Goal: Task Accomplishment & Management: Complete application form

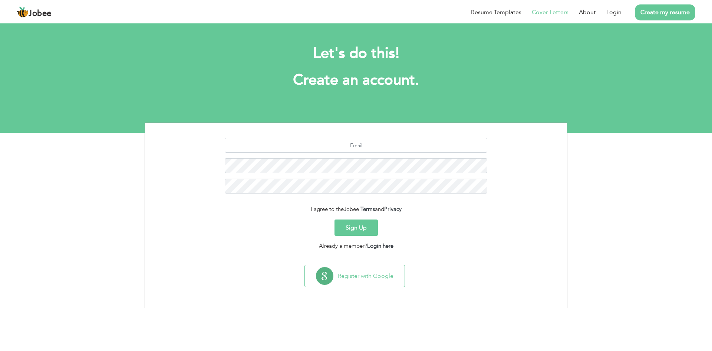
click at [555, 13] on link "Cover Letters" at bounding box center [550, 12] width 37 height 9
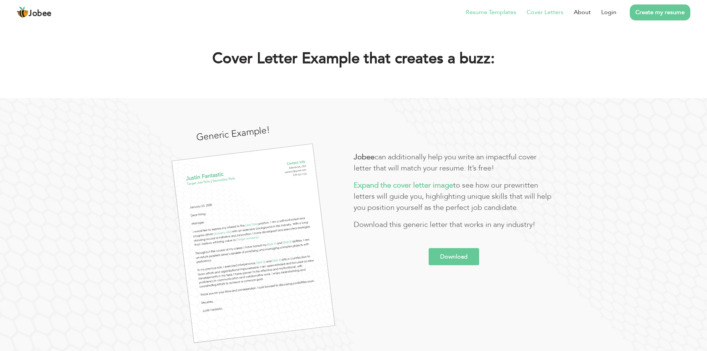
click at [477, 17] on li "Resume Templates" at bounding box center [485, 12] width 61 height 19
click at [493, 11] on link "Resume Templates" at bounding box center [491, 12] width 50 height 9
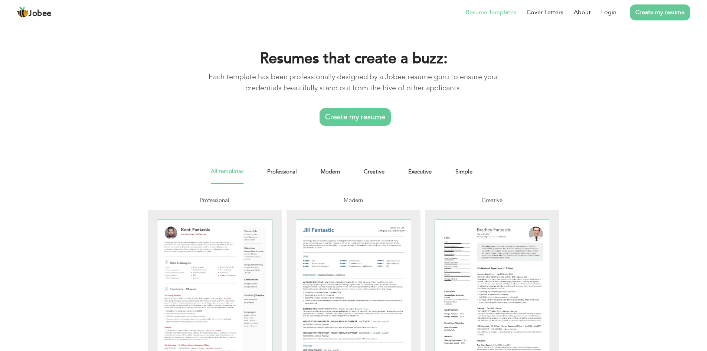
scroll to position [37, 0]
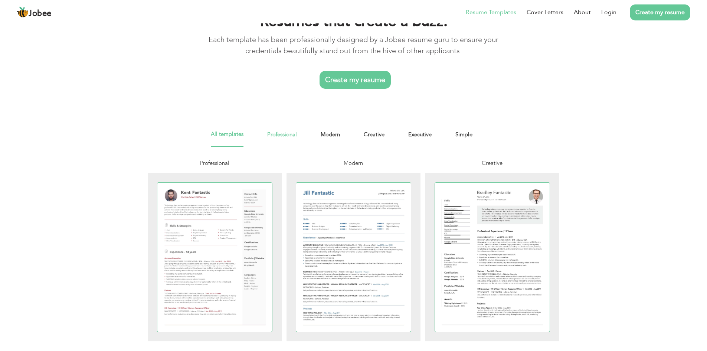
click at [290, 136] on link "Professional" at bounding box center [282, 138] width 30 height 17
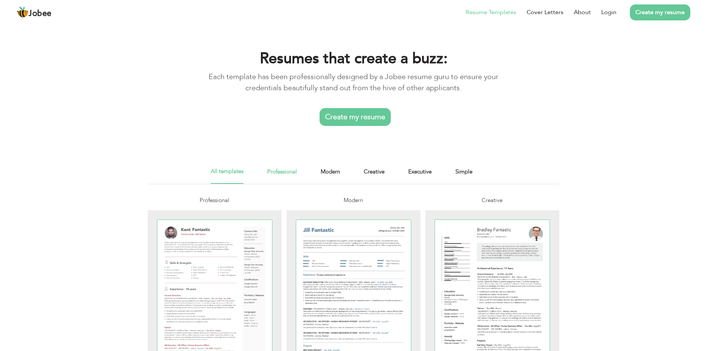
click at [277, 172] on link "Professional" at bounding box center [282, 175] width 30 height 17
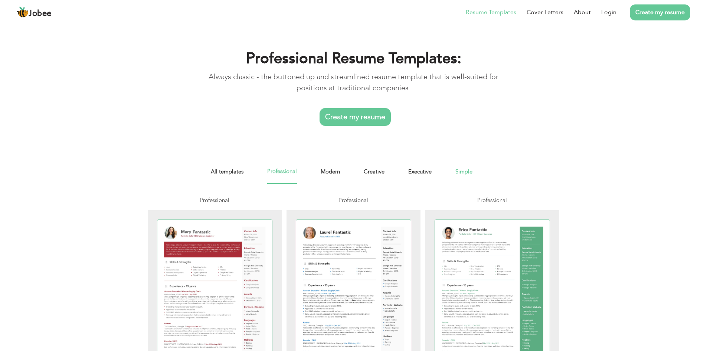
click at [463, 169] on link "Simple" at bounding box center [463, 175] width 17 height 17
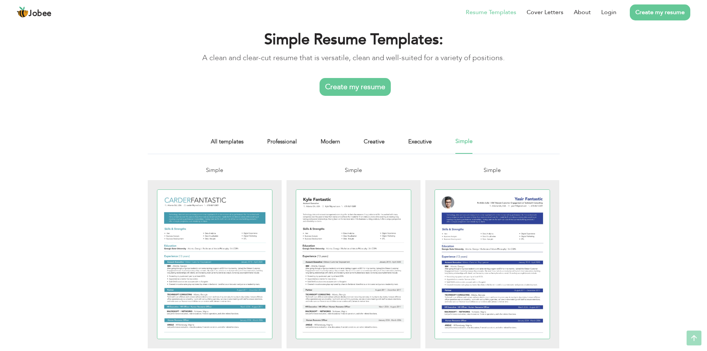
scroll to position [16, 0]
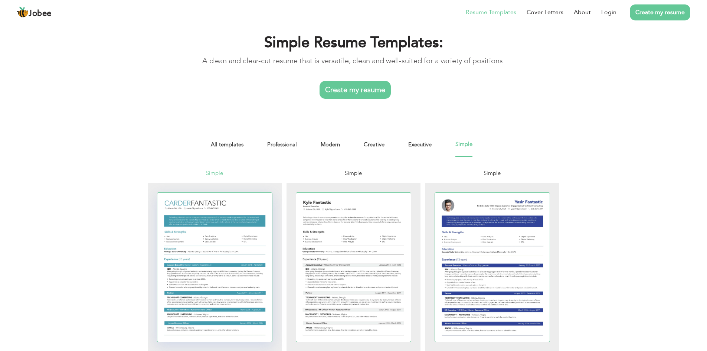
click at [206, 227] on div at bounding box center [214, 267] width 115 height 149
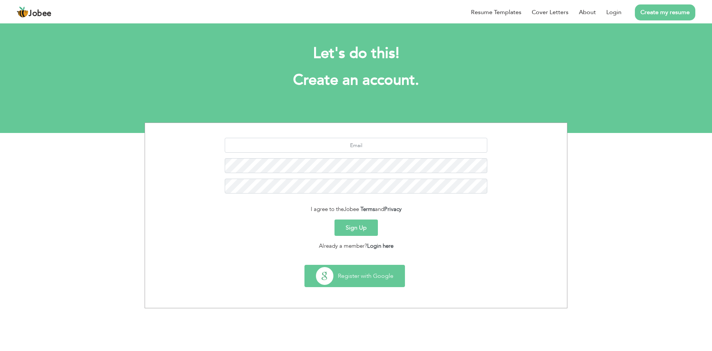
click at [374, 272] on button "Register with Google" at bounding box center [355, 276] width 100 height 22
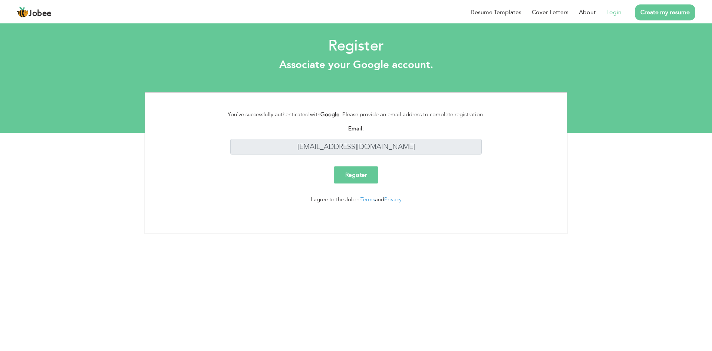
click at [356, 172] on input "Register" at bounding box center [356, 174] width 45 height 17
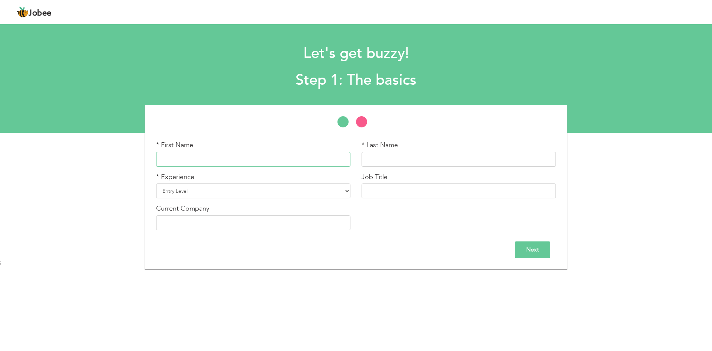
click at [268, 159] on input "text" at bounding box center [253, 159] width 194 height 15
type input "Waqas Ahmad"
click at [379, 155] on input "text" at bounding box center [459, 159] width 194 height 15
click at [346, 189] on select "Entry Level Less than 1 Year 1 Year 2 Years 3 Years 4 Years 5 Years 6 Years 7 Y…" at bounding box center [253, 190] width 194 height 15
click at [344, 190] on select "Entry Level Less than 1 Year 1 Year 2 Years 3 Years 4 Years 5 Years 6 Years 7 Y…" at bounding box center [253, 190] width 194 height 15
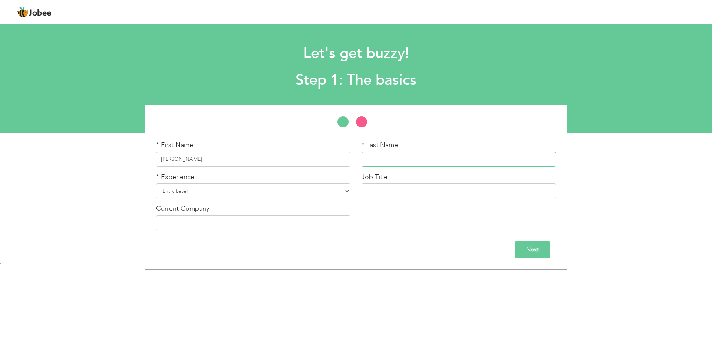
click at [382, 158] on input "text" at bounding box center [459, 159] width 194 height 15
type input "Qoodisi"
click at [245, 191] on select "Entry Level Less than 1 Year 1 Year 2 Years 3 Years 4 Years 5 Years 6 Years 7 Y…" at bounding box center [253, 190] width 194 height 15
click at [328, 204] on div "Current Company" at bounding box center [253, 217] width 194 height 26
click at [319, 194] on select "Entry Level Less than 1 Year 1 Year 2 Years 3 Years 4 Years 5 Years 6 Years 7 Y…" at bounding box center [253, 190] width 194 height 15
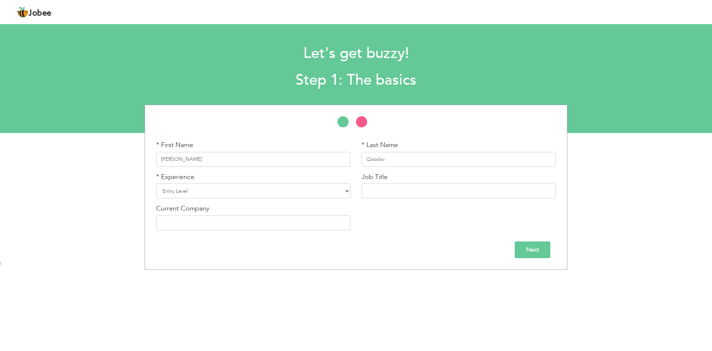
click at [310, 256] on div "Next" at bounding box center [356, 249] width 400 height 17
drag, startPoint x: 198, startPoint y: 162, endPoint x: 150, endPoint y: 160, distance: 47.5
click at [150, 160] on div "* First Name Waqas Ahmad * Last Name Qoodisi * Experience Entry Level 1 Year" at bounding box center [356, 187] width 423 height 165
type input "Ahmad Waqas"
click at [383, 192] on input "text" at bounding box center [459, 190] width 194 height 15
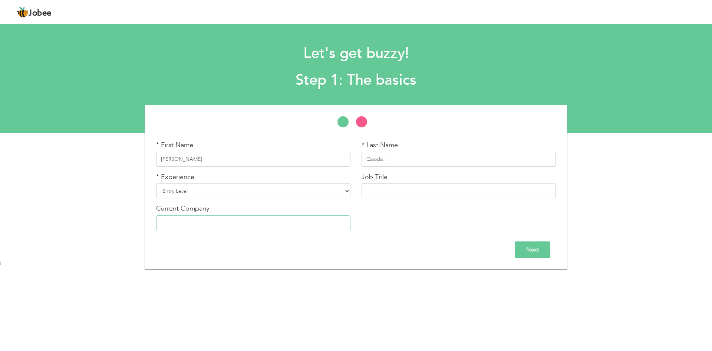
click at [288, 221] on input "text" at bounding box center [253, 222] width 194 height 15
click at [226, 195] on select "Entry Level Less than 1 Year 1 Year 2 Years 3 Years 4 Years 5 Years 6 Years 7 Y…" at bounding box center [253, 190] width 194 height 15
click at [234, 271] on body "Jobee Profile Resume Templates Resume Templates Cover Letters About My Resume W…" at bounding box center [356, 174] width 712 height 349
click at [224, 188] on select "Entry Level Less than 1 Year 1 Year 2 Years 3 Years 4 Years 5 Years 6 Years 7 Y…" at bounding box center [253, 190] width 194 height 15
click at [314, 284] on body "Jobee Profile Resume Templates Resume Templates Cover Letters About My Resume W…" at bounding box center [356, 174] width 712 height 349
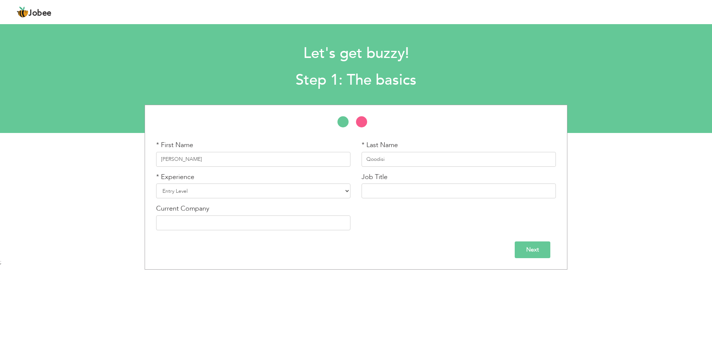
click at [523, 251] on input "Next" at bounding box center [533, 249] width 36 height 17
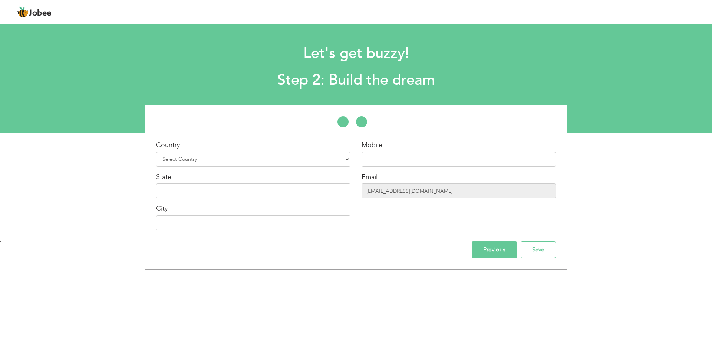
click at [476, 252] on input "Previous" at bounding box center [494, 249] width 45 height 17
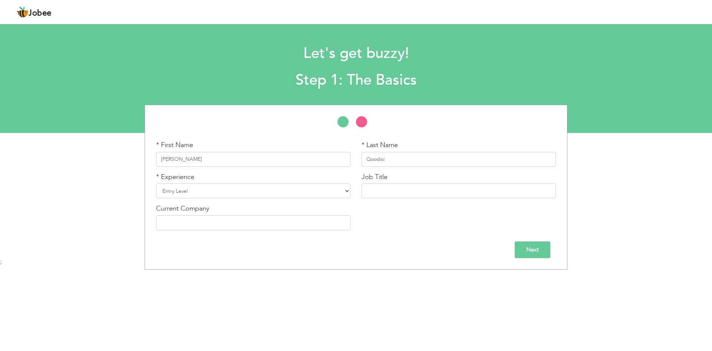
click at [263, 247] on div "Next" at bounding box center [356, 249] width 400 height 17
click at [520, 250] on input "Next" at bounding box center [533, 249] width 36 height 17
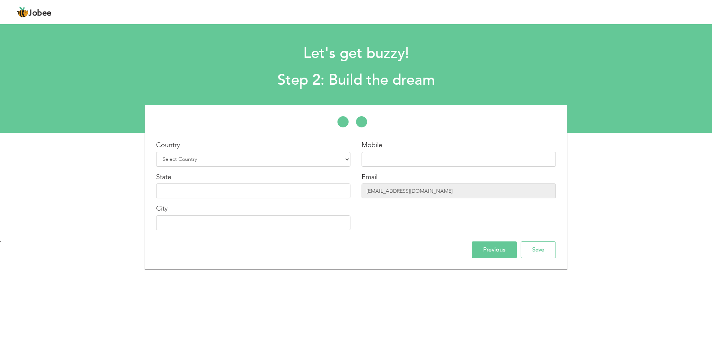
click at [493, 256] on input "Previous" at bounding box center [494, 249] width 45 height 17
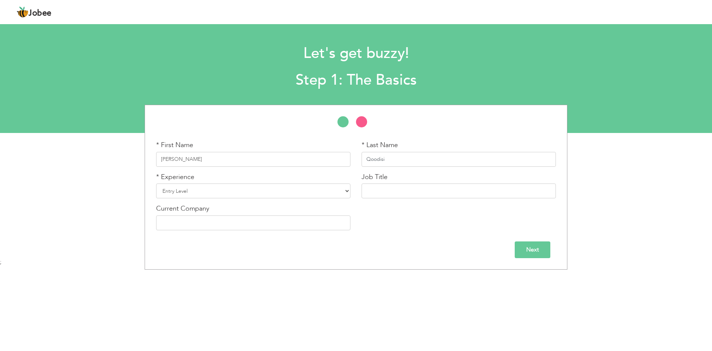
drag, startPoint x: 390, startPoint y: 161, endPoint x: 358, endPoint y: 161, distance: 31.9
click at [358, 161] on div "* Last Name Qoodisi" at bounding box center [458, 156] width 205 height 32
type input "Quddusi"
click at [318, 190] on select "Entry Level Less than 1 Year 1 Year 2 Years 3 Years 4 Years 5 Years 6 Years 7 Y…" at bounding box center [253, 190] width 194 height 15
click at [72, 218] on div "* First Name Ahmad Waqas * Last Name Quddusi * Experience Entry Level" at bounding box center [356, 187] width 712 height 165
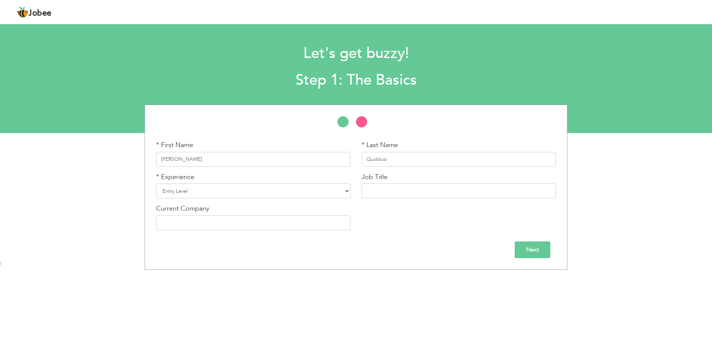
click at [295, 193] on select "Entry Level Less than 1 Year 1 Year 2 Years 3 Years 4 Years 5 Years 6 Years 7 Y…" at bounding box center [253, 190] width 194 height 15
select select "18"
click at [156, 183] on select "Entry Level Less than 1 Year 1 Year 2 Years 3 Years 4 Years 5 Years 6 Years 7 Y…" at bounding box center [253, 190] width 194 height 15
click at [398, 195] on input "text" at bounding box center [459, 190] width 194 height 15
type input "Non Linear Editor"
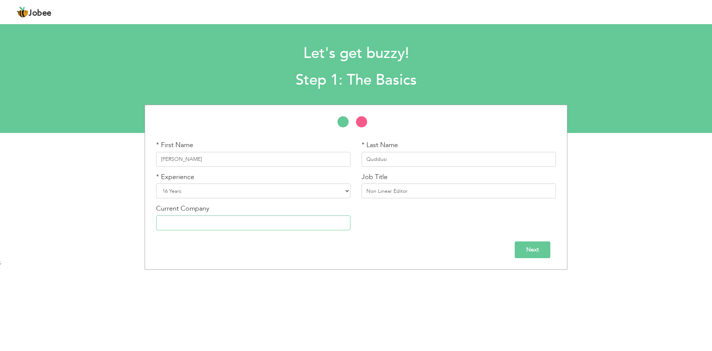
click at [232, 227] on input "text" at bounding box center [253, 222] width 194 height 15
click at [210, 221] on input "Pakistan Te" at bounding box center [253, 222] width 194 height 15
drag, startPoint x: 205, startPoint y: 224, endPoint x: 166, endPoint y: 221, distance: 39.4
click at [161, 223] on input "Pakistan Te" at bounding box center [253, 222] width 194 height 15
paste input "levision Corporation"
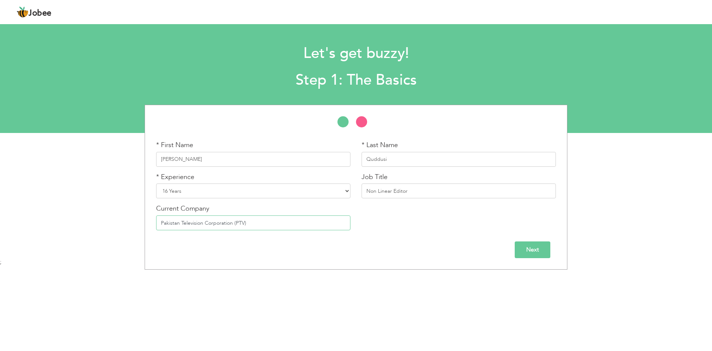
type input "Pakistan Television Corporation (PTV)"
click at [540, 249] on input "Next" at bounding box center [533, 249] width 36 height 17
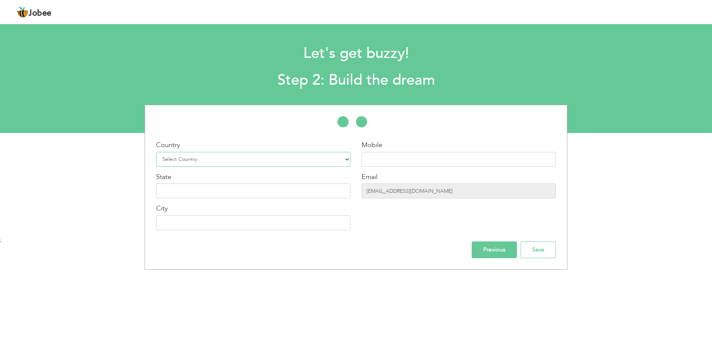
click at [234, 163] on select "Select Country Afghanistan Albania Algeria American Samoa Andorra Angola Anguil…" at bounding box center [253, 159] width 194 height 15
drag, startPoint x: 234, startPoint y: 163, endPoint x: 227, endPoint y: 185, distance: 22.9
click at [234, 163] on select "Select Country Afghanistan Albania Algeria American Samoa Andorra Angola Anguil…" at bounding box center [253, 159] width 194 height 15
click at [217, 161] on select "Select Country Afghanistan Albania Algeria American Samoa Andorra Angola Anguil…" at bounding box center [253, 159] width 194 height 15
select select "166"
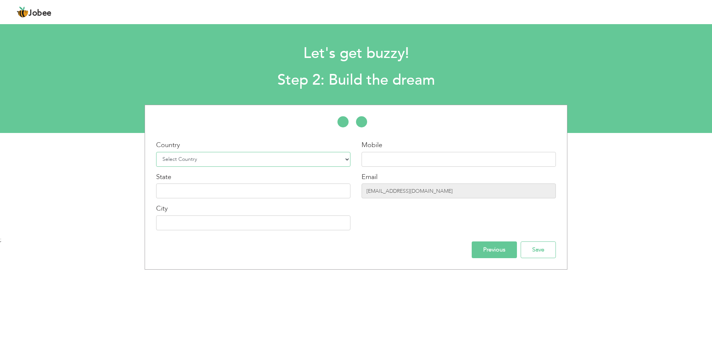
click at [156, 152] on select "Select Country Afghanistan Albania Algeria American Samoa Andorra Angola Anguil…" at bounding box center [253, 159] width 194 height 15
click at [294, 189] on input "text" at bounding box center [253, 190] width 194 height 15
click at [370, 155] on input "text" at bounding box center [459, 159] width 194 height 15
type input "03455251656"
click at [445, 191] on input "mediatizanimations@gmail.com" at bounding box center [459, 190] width 194 height 15
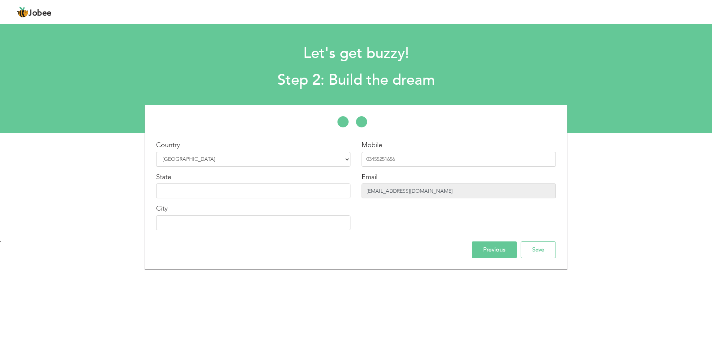
drag, startPoint x: 447, startPoint y: 190, endPoint x: 334, endPoint y: 197, distance: 112.6
click at [334, 197] on div "Country Select Country Afghanistan Albania Algeria American Samoa Andorra Angol…" at bounding box center [356, 187] width 422 height 95
click at [384, 196] on input "mediatizanimations@gmail.com" at bounding box center [459, 190] width 194 height 15
click at [390, 189] on input "mediatizanimations@gmail.com" at bounding box center [459, 190] width 194 height 15
drag, startPoint x: 445, startPoint y: 189, endPoint x: 355, endPoint y: 196, distance: 90.4
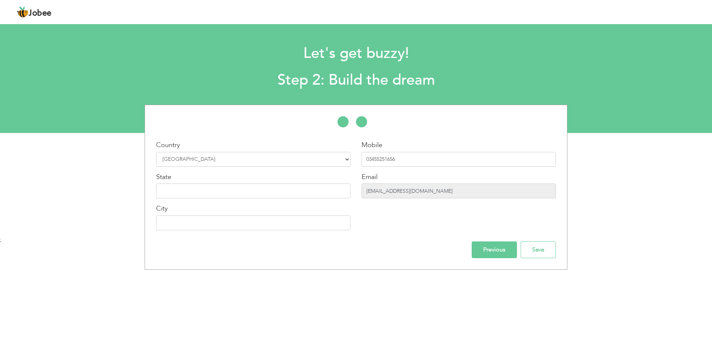
click at [355, 196] on div "Country Select Country Afghanistan Albania Algeria American Samoa Andorra Angol…" at bounding box center [356, 187] width 422 height 95
click at [382, 213] on div "Mobile 03455251656 Email mediatizanimations@gmail.com" at bounding box center [458, 187] width 205 height 95
click at [403, 194] on input "mediatizanimations@gmail.com" at bounding box center [459, 190] width 194 height 15
click at [407, 190] on input "mediatizanimations@gmail.com" at bounding box center [459, 190] width 194 height 15
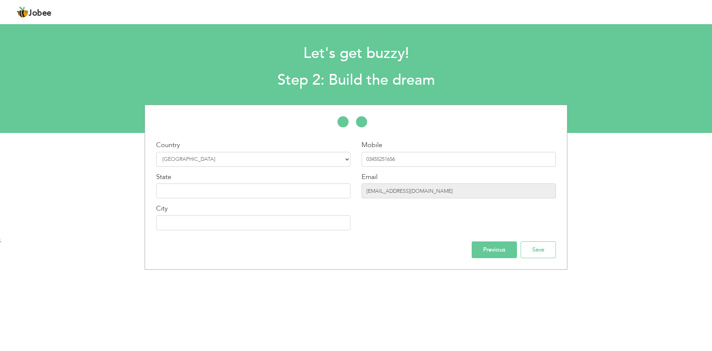
click at [442, 191] on input "mediatizanimations@gmail.com" at bounding box center [459, 190] width 194 height 15
click at [213, 228] on input "text" at bounding box center [253, 222] width 194 height 15
type input "Islamabad"
click at [201, 246] on div "Previous Save" at bounding box center [356, 249] width 411 height 17
click at [177, 191] on input "text" at bounding box center [253, 190] width 194 height 15
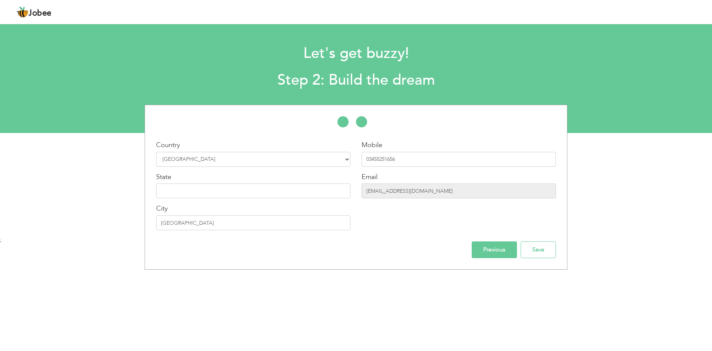
click at [369, 260] on div "* First Name Ahmad Waqas * Last Name Quddusi * Experience Entry Level 1 Year" at bounding box center [356, 187] width 423 height 165
click at [528, 254] on input "Save" at bounding box center [538, 249] width 35 height 17
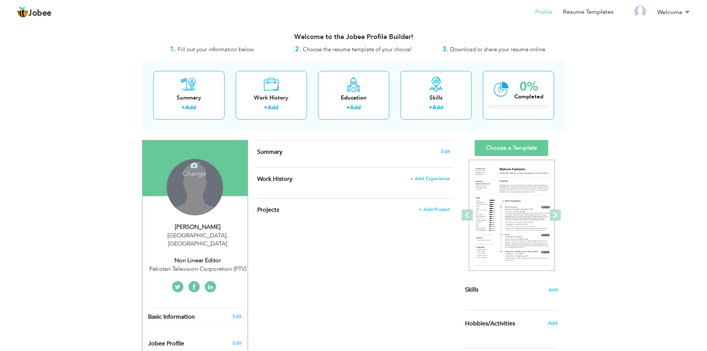
drag, startPoint x: 198, startPoint y: 178, endPoint x: 337, endPoint y: 268, distance: 165.2
click at [337, 268] on div "CV Import Profile Strength 0% Select an Item from right menu Work History * Job…" at bounding box center [353, 322] width 211 height 364
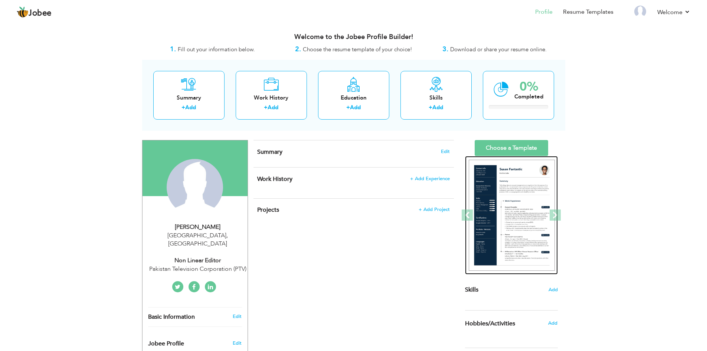
click at [510, 198] on img at bounding box center [511, 214] width 86 height 111
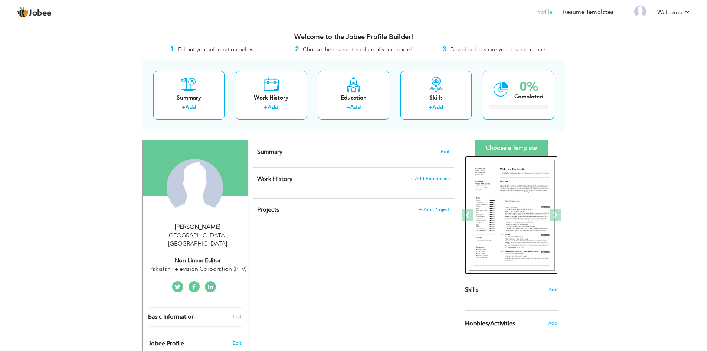
click at [493, 191] on img at bounding box center [511, 214] width 86 height 111
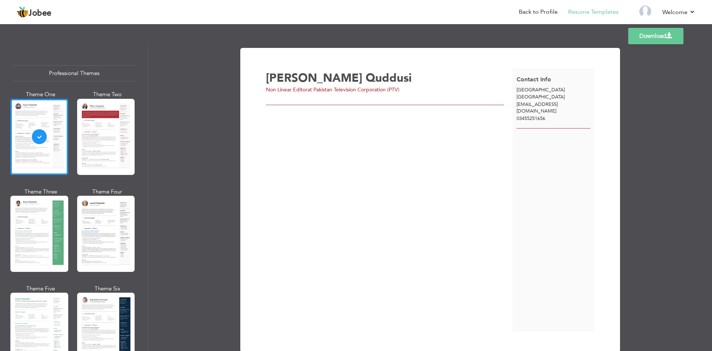
click at [551, 104] on span "[EMAIL_ADDRESS][DOMAIN_NAME]" at bounding box center [537, 108] width 41 height 14
drag, startPoint x: 582, startPoint y: 104, endPoint x: 513, endPoint y: 105, distance: 69.0
click at [513, 105] on div "[EMAIL_ADDRESS][DOMAIN_NAME]" at bounding box center [554, 108] width 82 height 14
click at [518, 145] on div "Contact Info [GEOGRAPHIC_DATA] [GEOGRAPHIC_DATA] [EMAIL_ADDRESS][DOMAIN_NAME] 0…" at bounding box center [554, 199] width 82 height 263
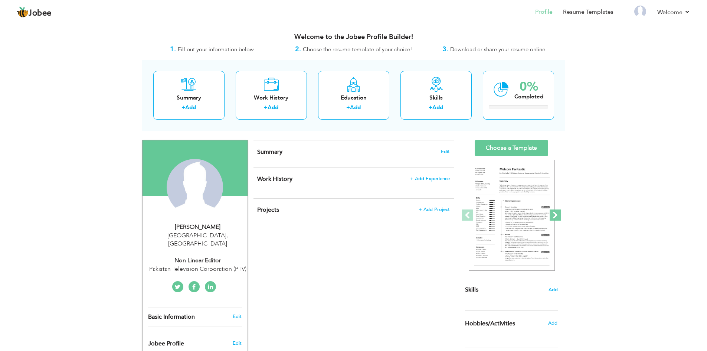
click at [558, 216] on span at bounding box center [554, 214] width 11 height 11
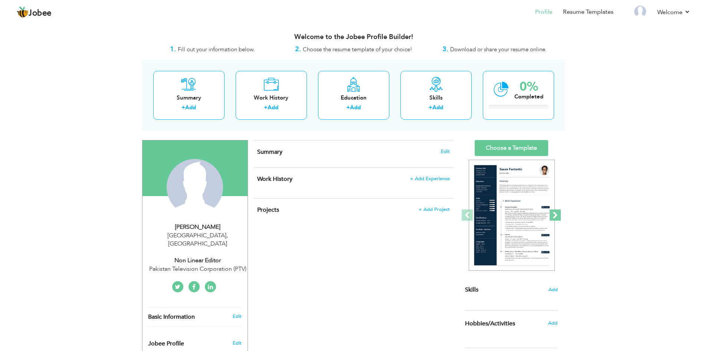
click at [558, 216] on span at bounding box center [554, 214] width 11 height 11
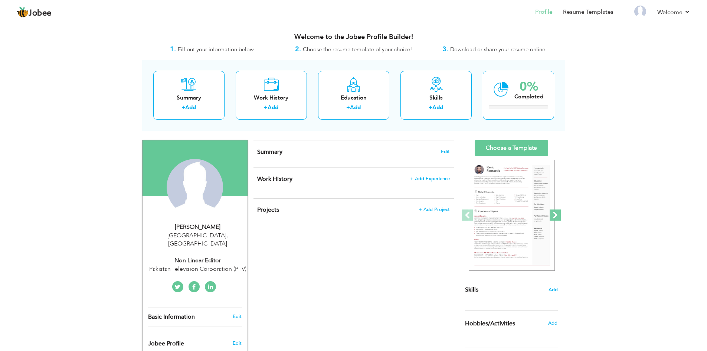
click at [558, 216] on span at bounding box center [554, 214] width 11 height 11
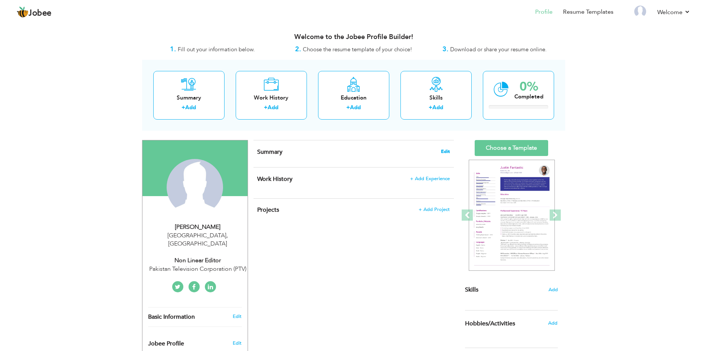
click at [442, 151] on span "Edit" at bounding box center [445, 151] width 9 height 5
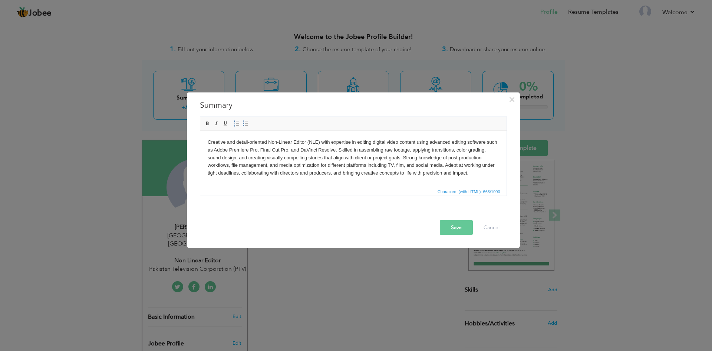
click at [456, 233] on button "Save" at bounding box center [456, 227] width 33 height 15
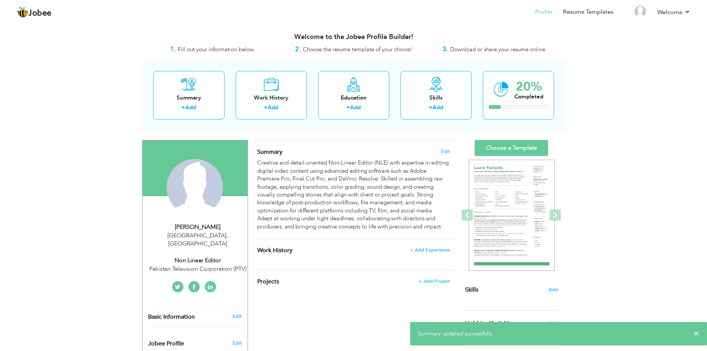
click at [355, 251] on h4 "Work History + Add Experience" at bounding box center [353, 249] width 192 height 7
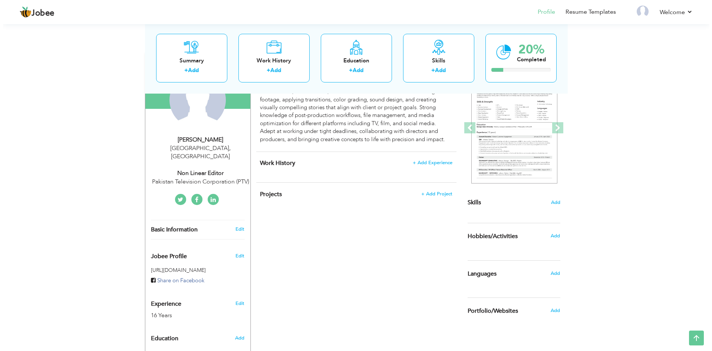
scroll to position [74, 0]
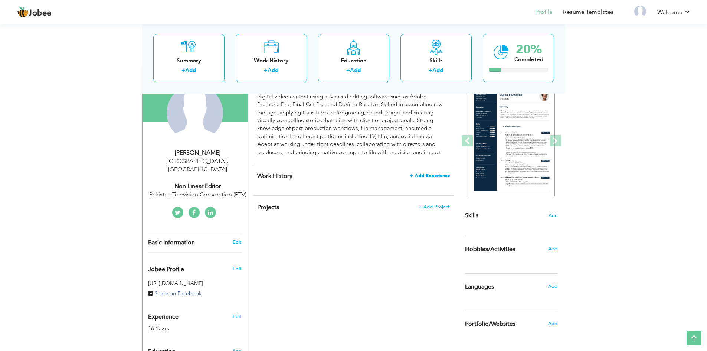
click at [420, 175] on span "+ Add Experience" at bounding box center [429, 175] width 40 height 5
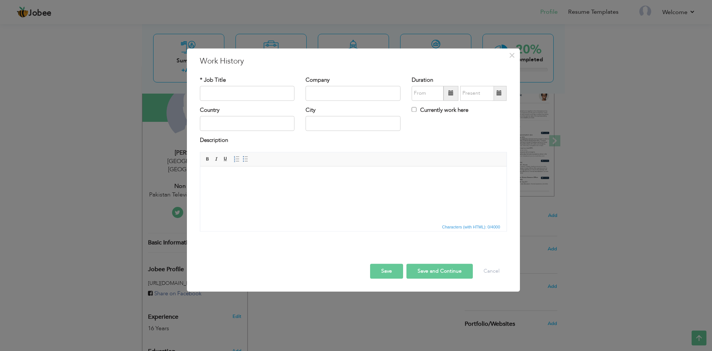
click at [215, 166] on html at bounding box center [353, 166] width 306 height 0
click at [220, 96] on input "text" at bounding box center [247, 93] width 95 height 15
type input "Non Linear Editor"
click at [422, 97] on input "08/2025" at bounding box center [428, 93] width 32 height 15
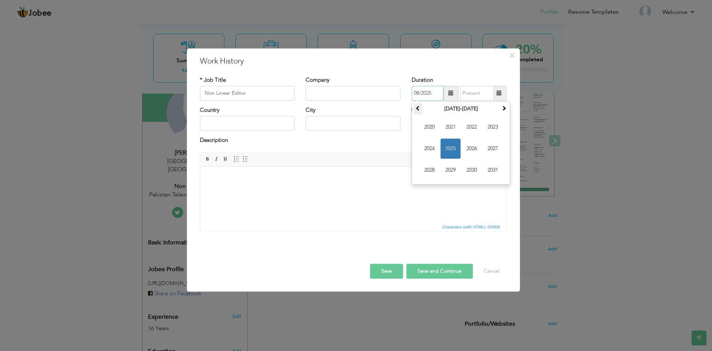
click at [420, 106] on span at bounding box center [417, 107] width 5 height 5
click at [505, 110] on span at bounding box center [503, 107] width 5 height 5
click at [453, 168] on span "2009" at bounding box center [451, 170] width 20 height 20
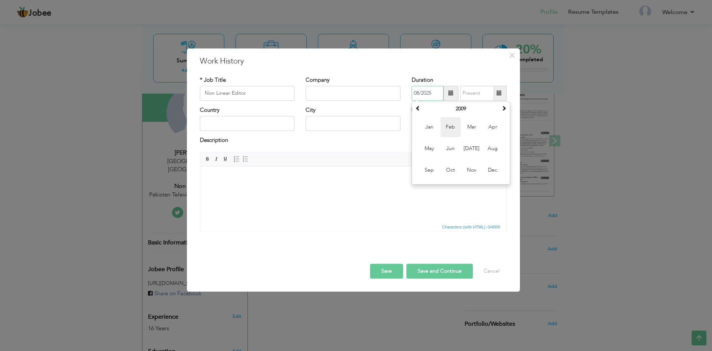
click at [453, 126] on span "Feb" at bounding box center [451, 127] width 20 height 20
type input "02/2009"
click at [414, 113] on label "Currently work here" at bounding box center [440, 110] width 57 height 8
click at [414, 112] on input "Currently work here" at bounding box center [414, 109] width 5 height 5
checkbox input "true"
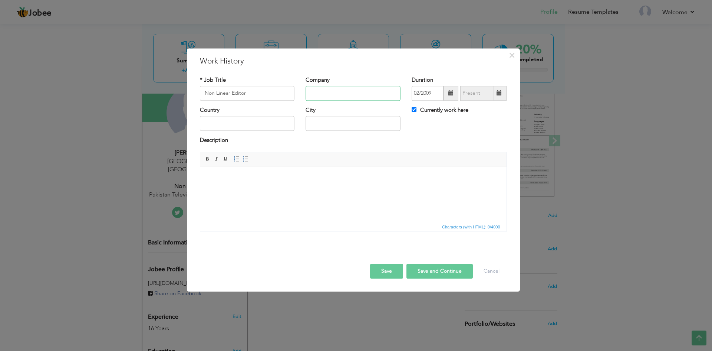
click at [311, 96] on input "text" at bounding box center [353, 93] width 95 height 15
type input "PTV"
click at [255, 129] on input "text" at bounding box center [247, 123] width 95 height 15
type input "Pakistan"
click at [315, 128] on input "text" at bounding box center [353, 123] width 95 height 15
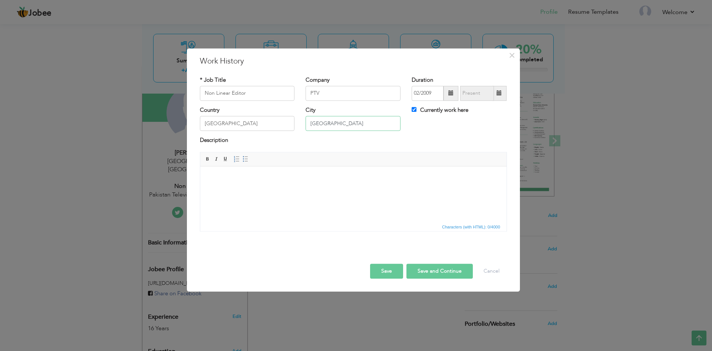
type input "Islamabad"
click at [226, 180] on body at bounding box center [353, 178] width 292 height 8
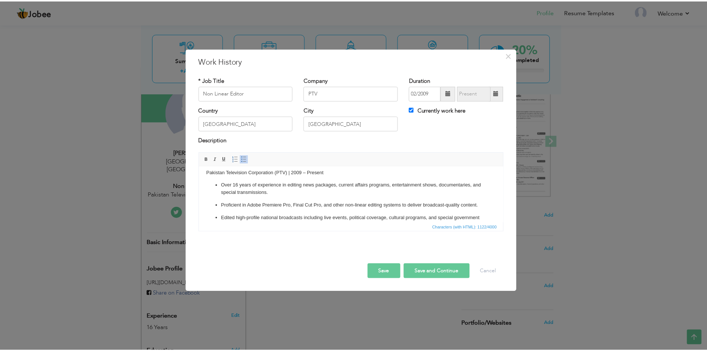
scroll to position [0, 0]
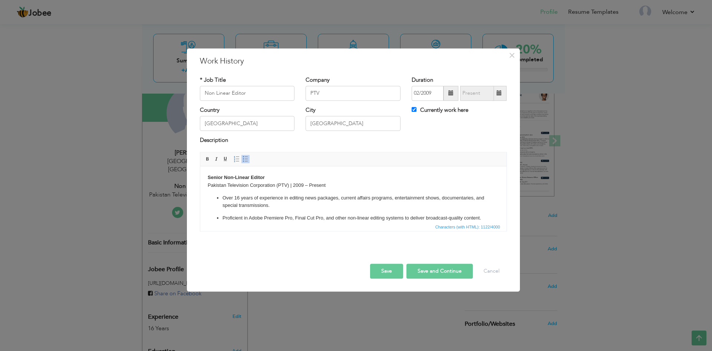
click at [434, 269] on button "Save and Continue" at bounding box center [440, 270] width 66 height 15
checkbox input "false"
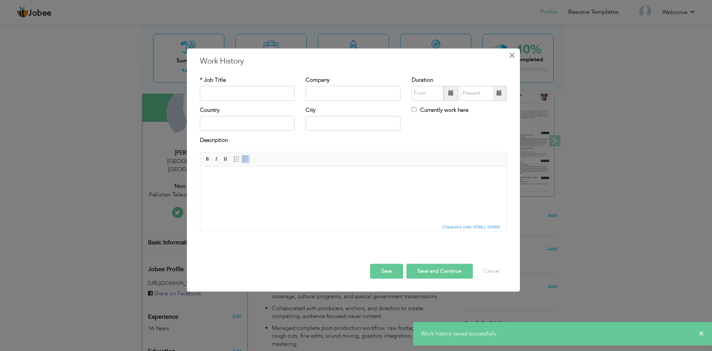
click at [508, 59] on button "×" at bounding box center [512, 55] width 12 height 12
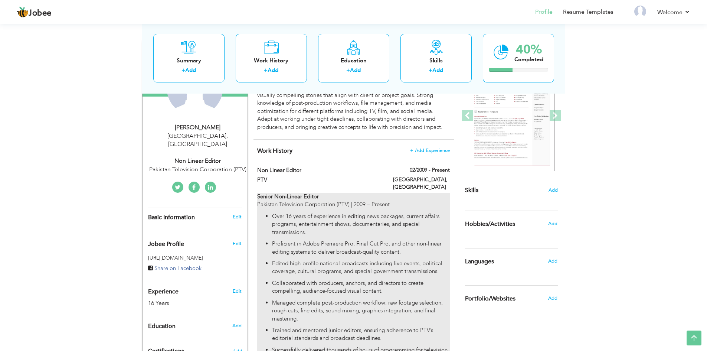
scroll to position [111, 0]
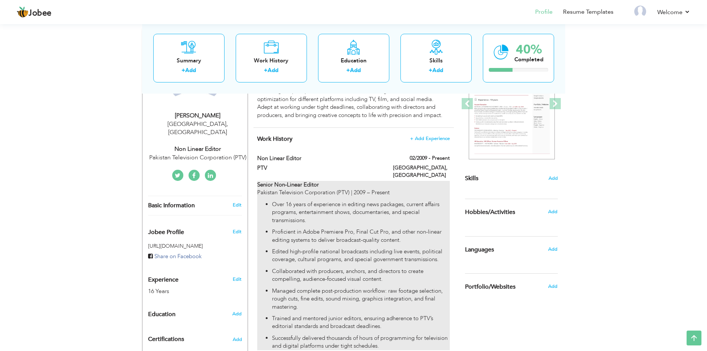
click at [300, 181] on strong "Senior Non-Linear Editor" at bounding box center [288, 184] width 62 height 7
type input "Non Linear Editor"
type input "PTV"
type input "02/2009"
type input "Pakistan"
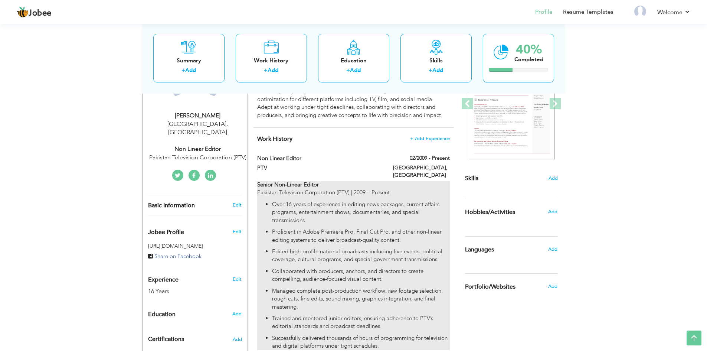
type input "Islamabad"
checkbox input "true"
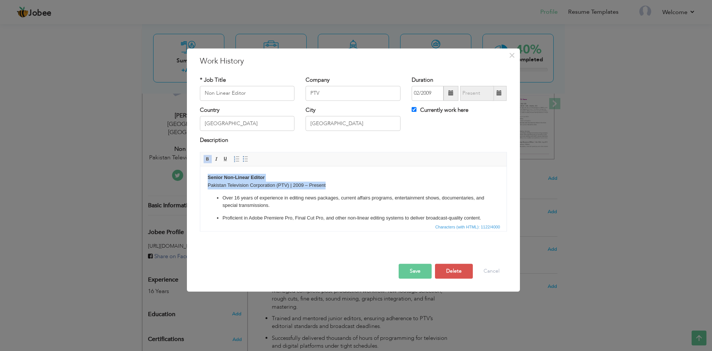
drag, startPoint x: 328, startPoint y: 184, endPoint x: 207, endPoint y: 180, distance: 120.3
click at [207, 180] on p "Senior Non-Linear Editor Pakistan Television Corporation (PTV) | 2009 – Present" at bounding box center [353, 182] width 292 height 16
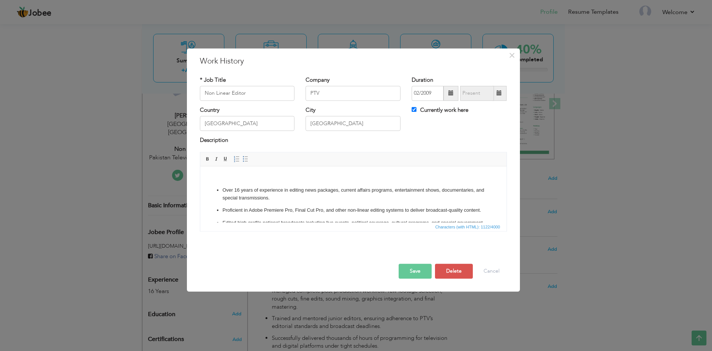
click at [414, 270] on button "Save" at bounding box center [415, 270] width 33 height 15
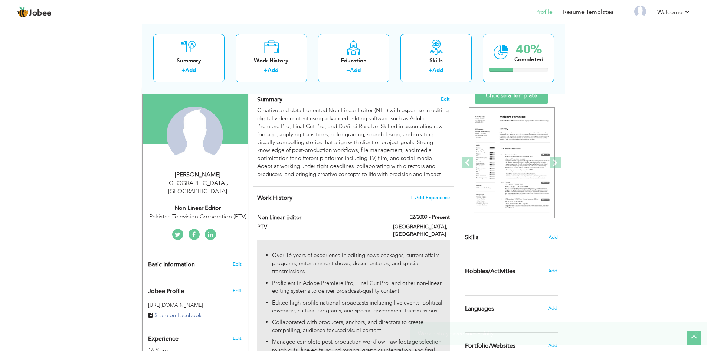
scroll to position [17, 0]
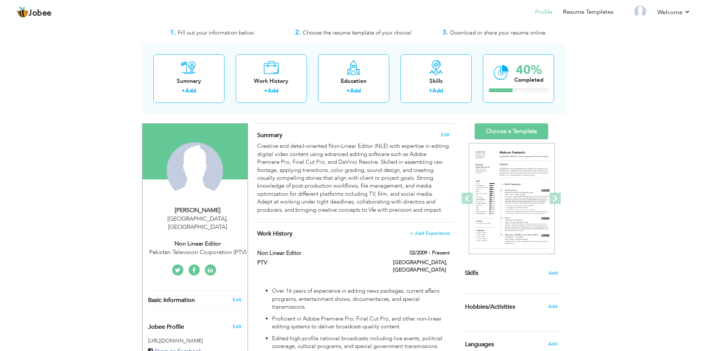
click at [629, 180] on div "View Resume Export PDF Profile Summary Public Link Experience Education Awards …" at bounding box center [353, 256] width 707 height 500
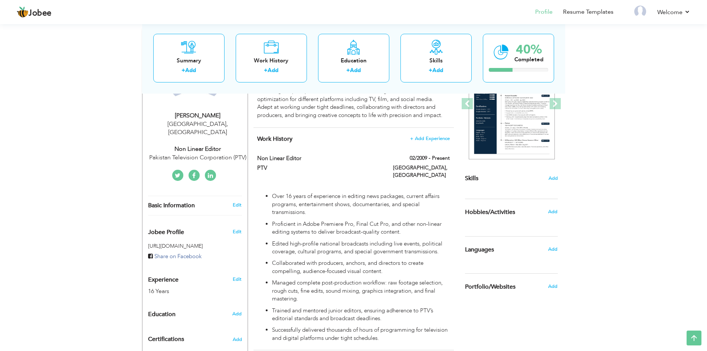
scroll to position [148, 0]
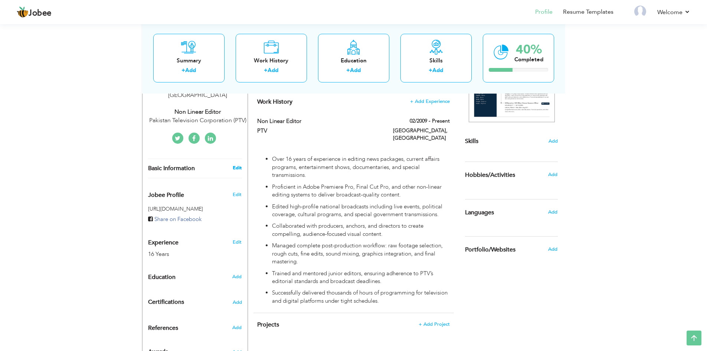
click at [236, 164] on link "Edit" at bounding box center [237, 167] width 9 height 7
type input "Ahmad Waqas"
type input "Quddusi"
type input "03455251656"
select select "number:166"
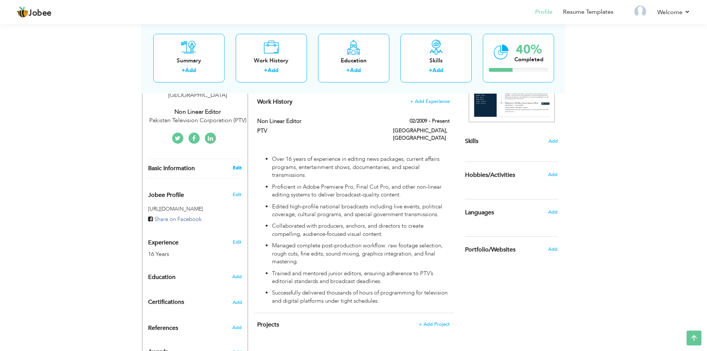
type input "Islamabad"
select select "number:18"
type input "Pakistan Television Corporation (PTV)"
type input "Non Linear Editor"
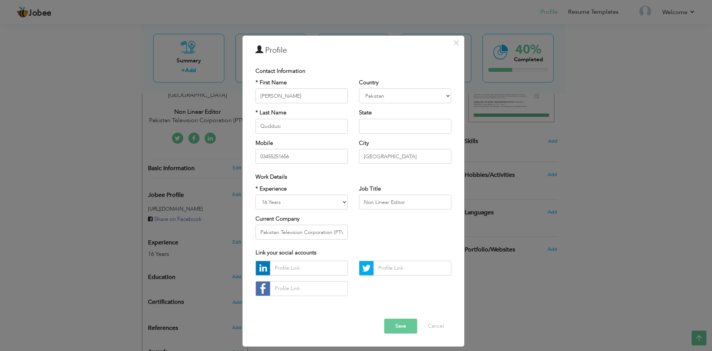
click at [404, 327] on button "Save" at bounding box center [400, 325] width 33 height 15
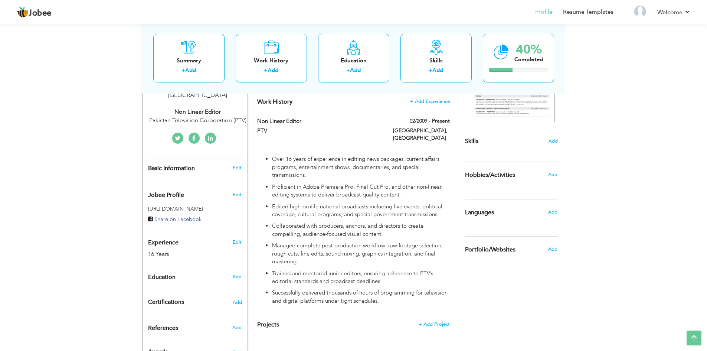
click at [553, 135] on section "‹ › Previous Next" at bounding box center [511, 72] width 93 height 130
click at [553, 141] on span "Add" at bounding box center [553, 141] width 10 height 7
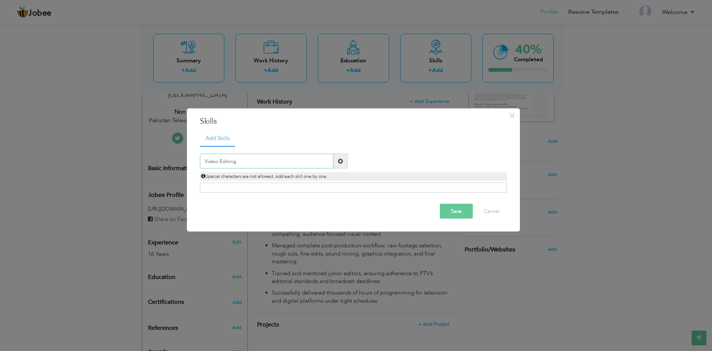
type input "Video Editing"
click at [339, 162] on span at bounding box center [340, 160] width 5 height 5
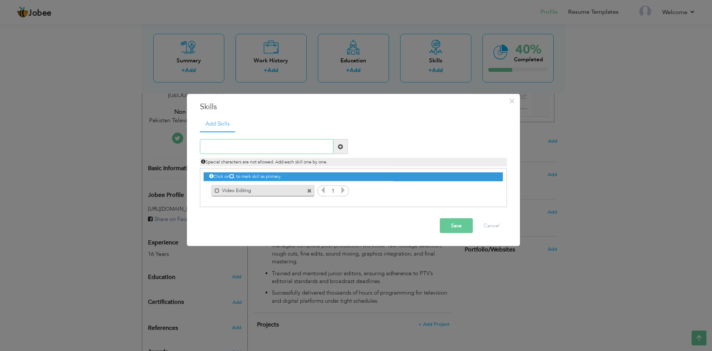
click at [253, 145] on input "text" at bounding box center [267, 146] width 134 height 15
type input "2D Character Animator"
click at [339, 148] on span at bounding box center [340, 146] width 5 height 5
click at [238, 147] on input "text" at bounding box center [267, 146] width 134 height 15
type input "Illustration"
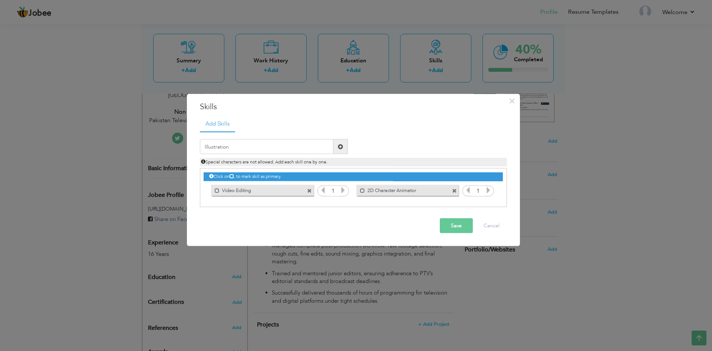
click at [447, 226] on button "Save" at bounding box center [456, 225] width 33 height 15
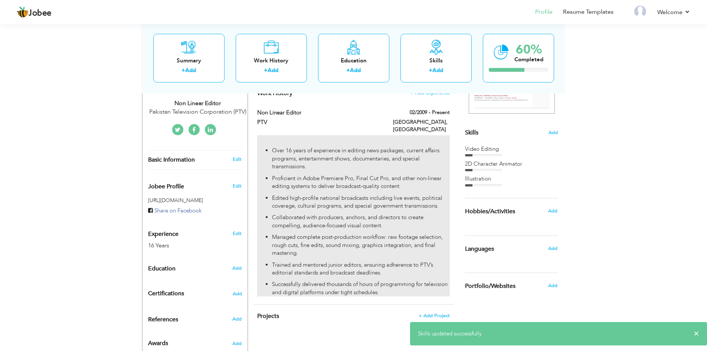
scroll to position [165, 0]
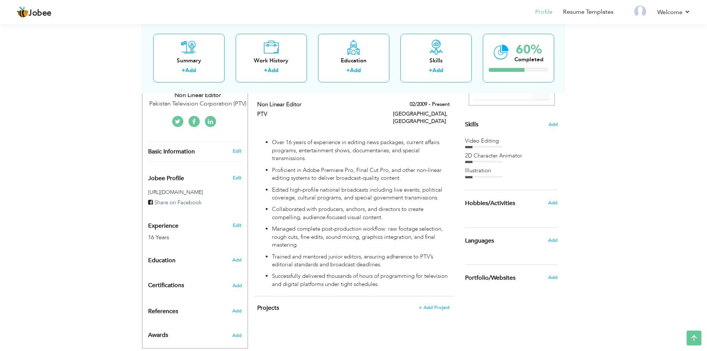
click at [484, 143] on div "Video Editing" at bounding box center [511, 141] width 93 height 8
click at [477, 124] on span "Skills" at bounding box center [471, 124] width 13 height 8
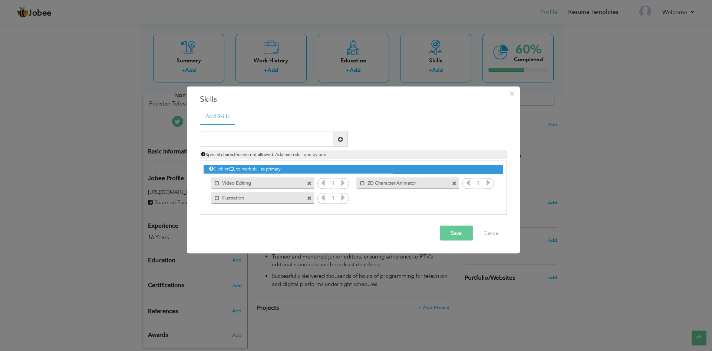
click at [345, 182] on icon at bounding box center [343, 182] width 7 height 7
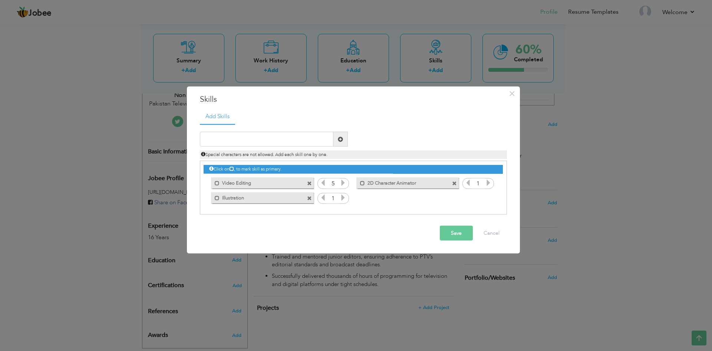
click at [345, 182] on icon at bounding box center [343, 182] width 7 height 7
click at [342, 197] on icon at bounding box center [343, 197] width 7 height 7
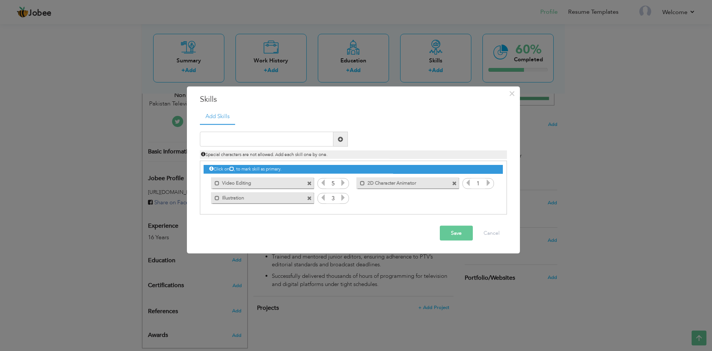
click at [342, 197] on icon at bounding box center [343, 197] width 7 height 7
click at [490, 184] on icon at bounding box center [488, 182] width 7 height 7
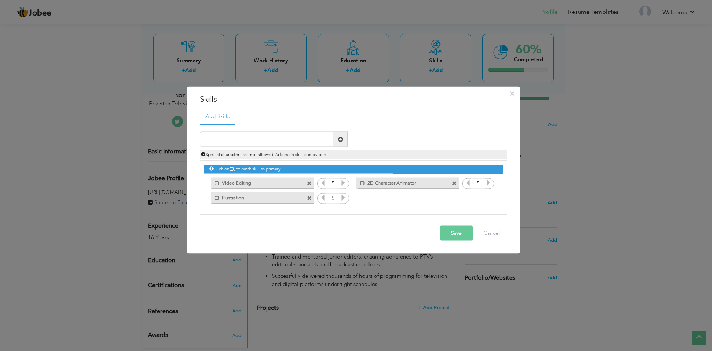
click at [457, 231] on button "Save" at bounding box center [456, 233] width 33 height 15
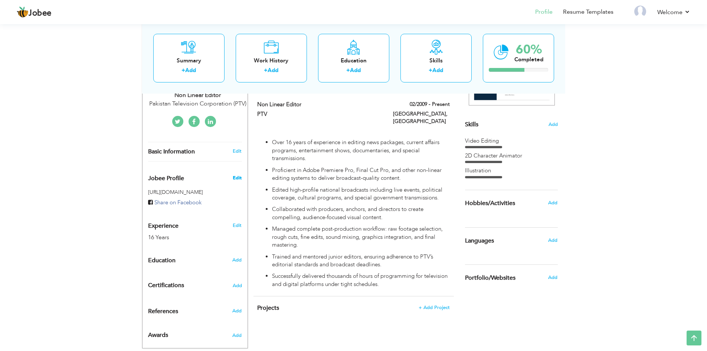
click at [236, 174] on span "Edit" at bounding box center [237, 177] width 9 height 7
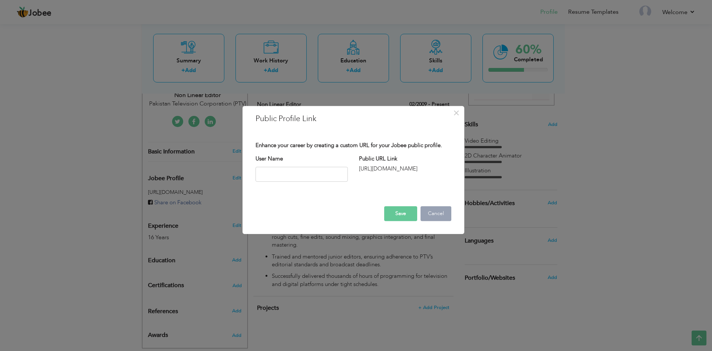
click at [438, 215] on button "Cancel" at bounding box center [436, 213] width 31 height 15
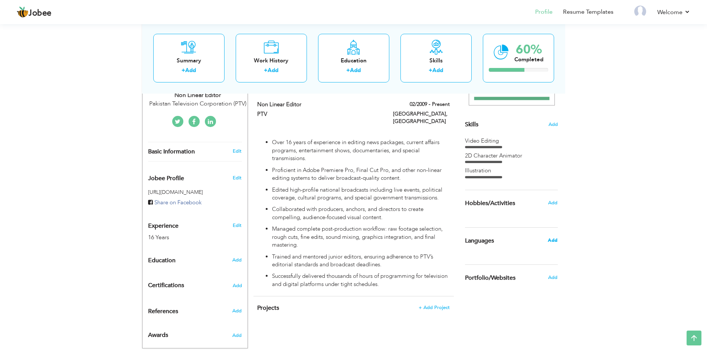
click at [553, 239] on span "Add" at bounding box center [552, 240] width 10 height 7
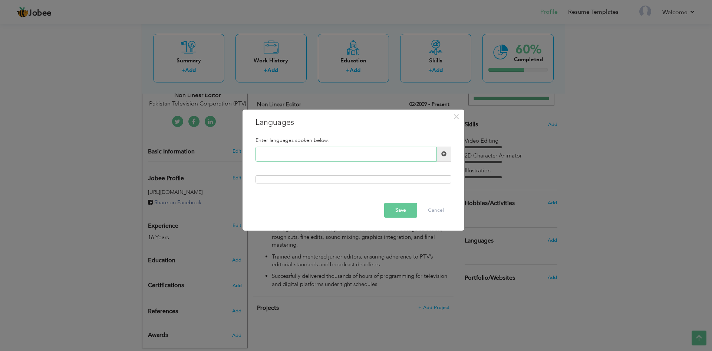
click at [284, 157] on input "text" at bounding box center [346, 154] width 181 height 15
type input "English"
click at [444, 150] on span at bounding box center [444, 154] width 14 height 15
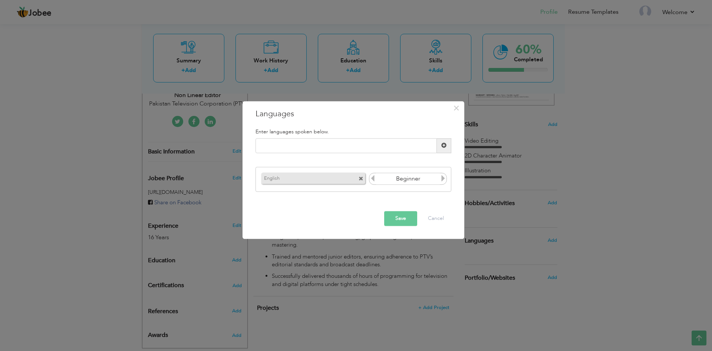
click at [443, 178] on icon at bounding box center [443, 178] width 7 height 7
click at [374, 179] on icon at bounding box center [372, 178] width 7 height 7
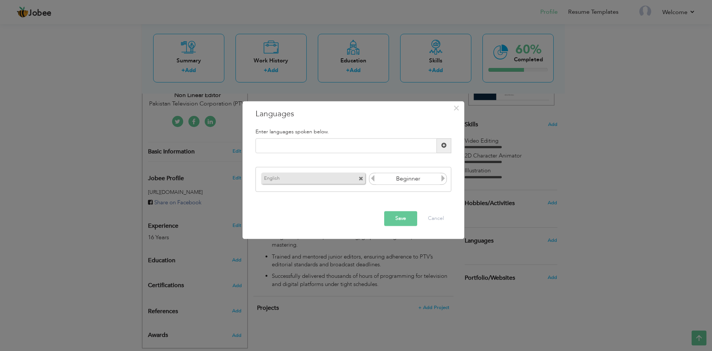
click at [443, 180] on icon at bounding box center [443, 178] width 7 height 7
click at [293, 145] on input "text" at bounding box center [346, 145] width 181 height 15
type input "Urdu"
click at [405, 216] on button "Save" at bounding box center [400, 218] width 33 height 15
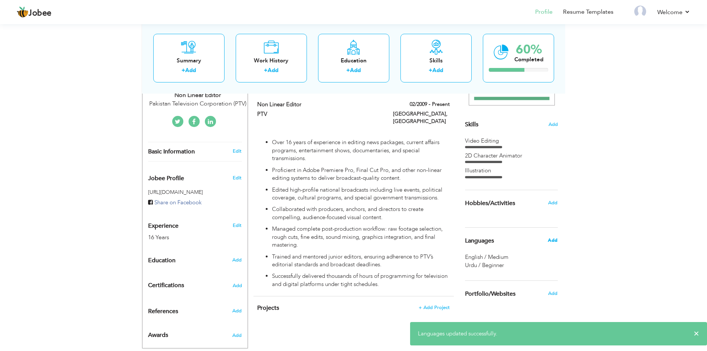
click at [550, 240] on span "Add" at bounding box center [552, 240] width 10 height 7
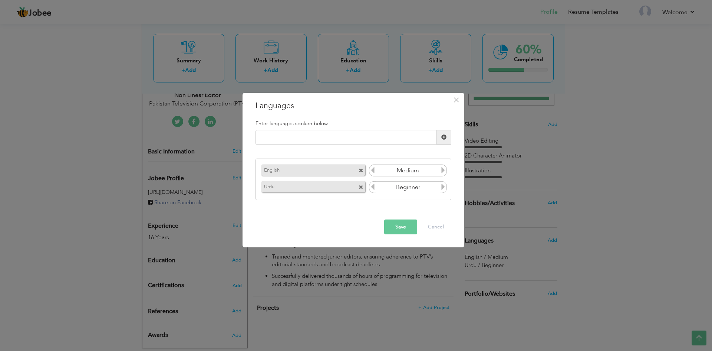
click at [444, 189] on icon at bounding box center [443, 186] width 7 height 7
click at [408, 225] on button "Save" at bounding box center [400, 226] width 33 height 15
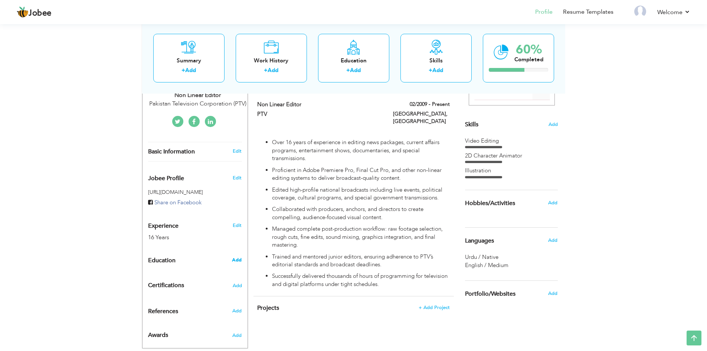
click at [235, 256] on span "Add" at bounding box center [237, 259] width 10 height 7
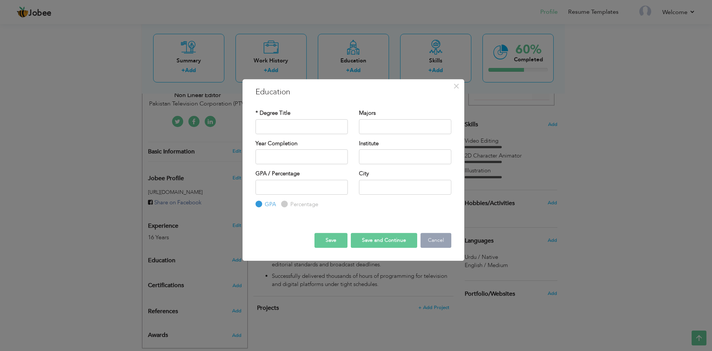
click at [431, 242] on button "Cancel" at bounding box center [436, 240] width 31 height 15
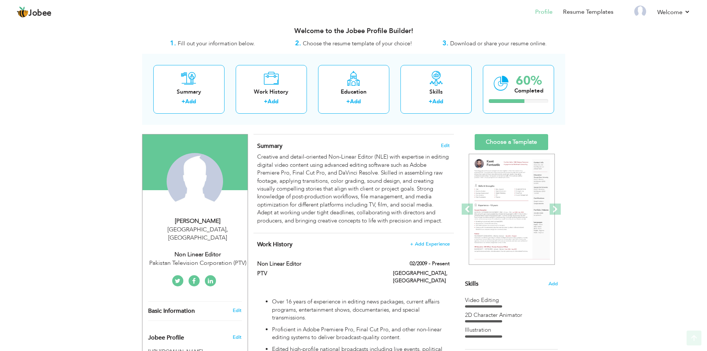
scroll to position [0, 0]
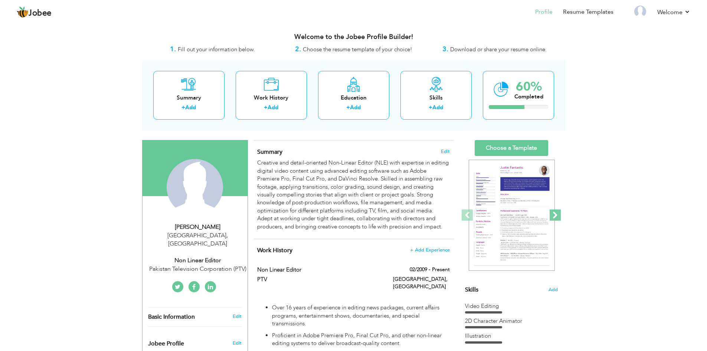
click at [552, 213] on span at bounding box center [554, 214] width 11 height 11
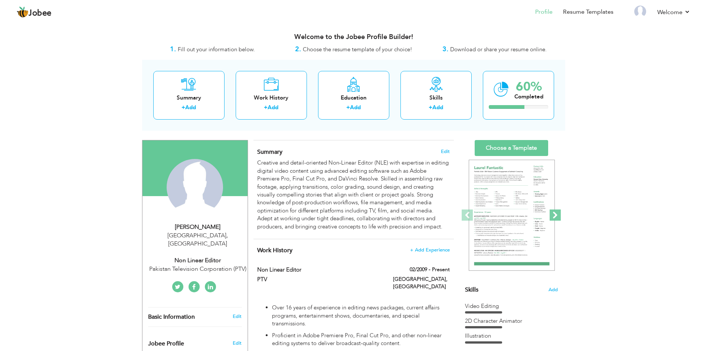
click at [555, 214] on span at bounding box center [554, 214] width 11 height 11
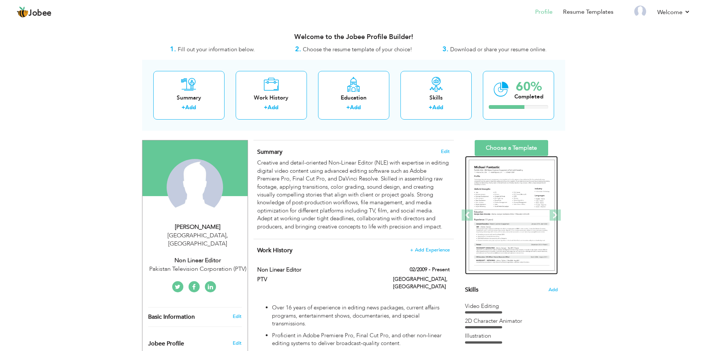
click at [501, 205] on img at bounding box center [511, 214] width 86 height 111
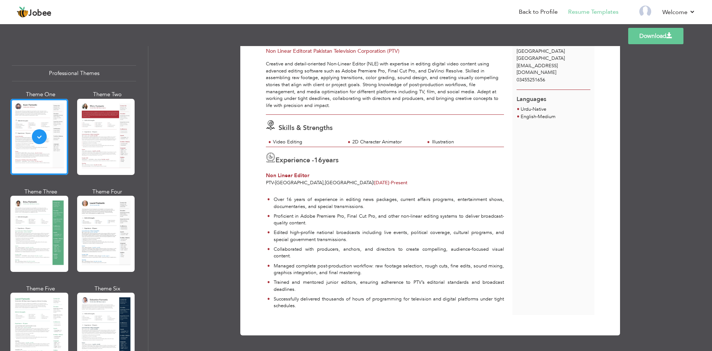
scroll to position [1, 0]
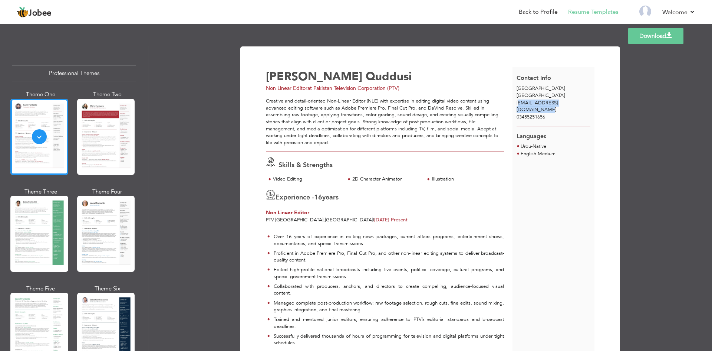
drag, startPoint x: 519, startPoint y: 102, endPoint x: 579, endPoint y: 100, distance: 60.1
click at [558, 100] on span "mediatizanimations@gmail.com" at bounding box center [537, 106] width 41 height 14
click at [558, 103] on span "mediatizanimations@gmail.com" at bounding box center [537, 106] width 41 height 14
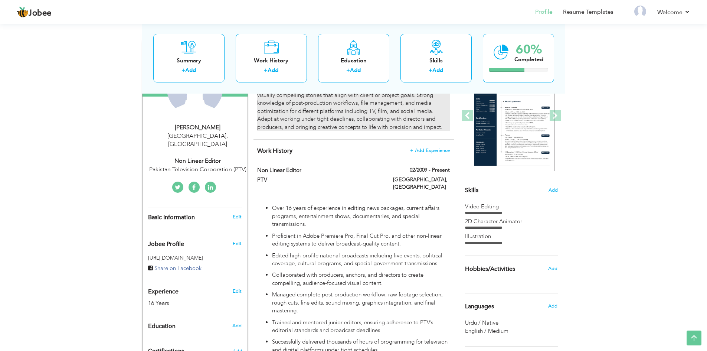
scroll to position [25, 0]
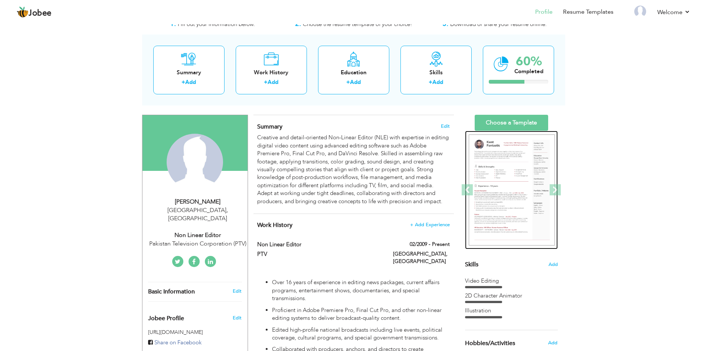
click at [496, 166] on img at bounding box center [511, 189] width 86 height 111
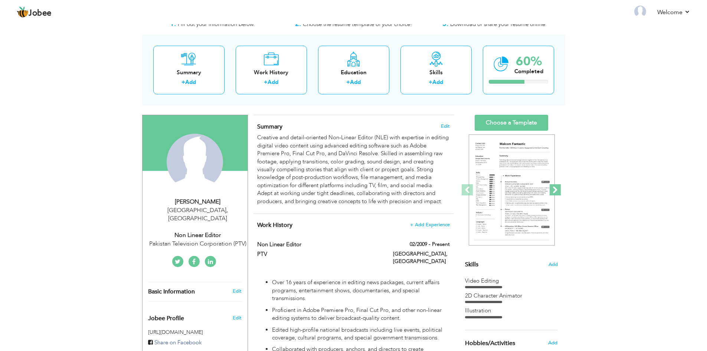
click at [556, 191] on span at bounding box center [554, 189] width 11 height 11
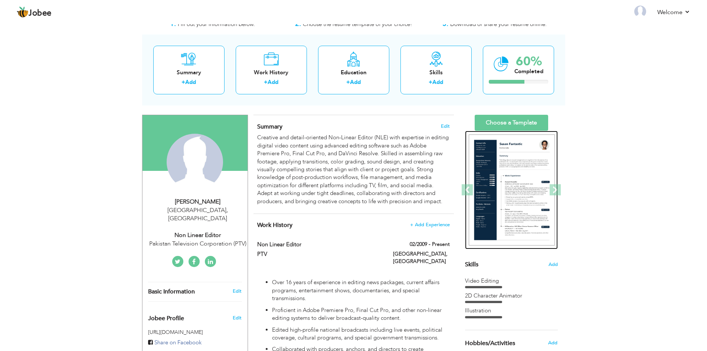
click at [519, 175] on img at bounding box center [511, 189] width 86 height 111
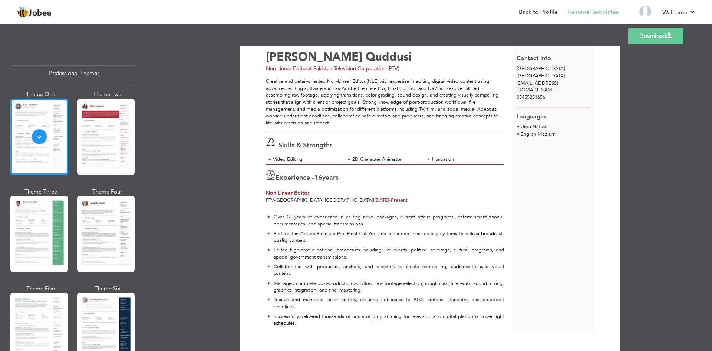
scroll to position [39, 0]
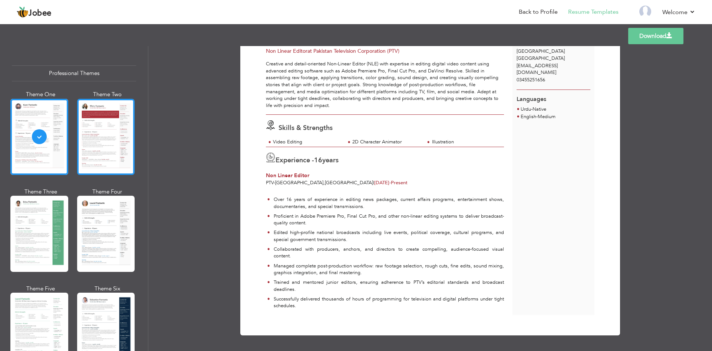
click at [88, 130] on div at bounding box center [106, 137] width 58 height 76
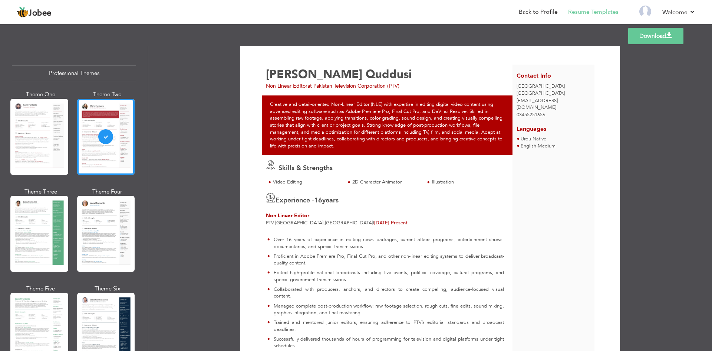
scroll to position [0, 0]
